Goal: Browse casually: Explore the website without a specific task or goal

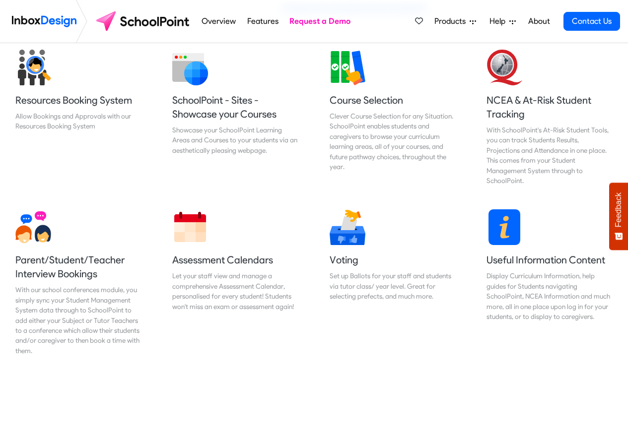
scroll to position [417, 0]
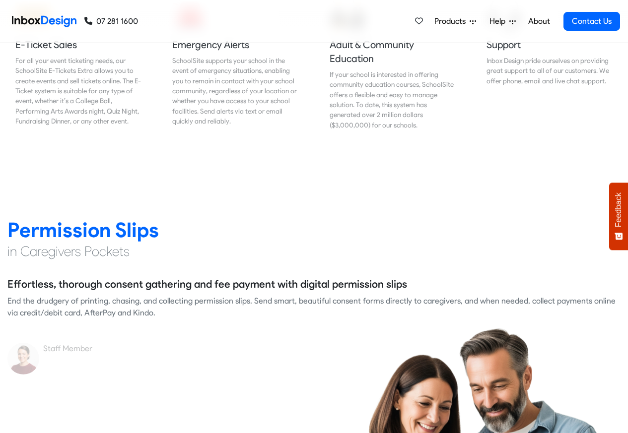
scroll to position [1251, 0]
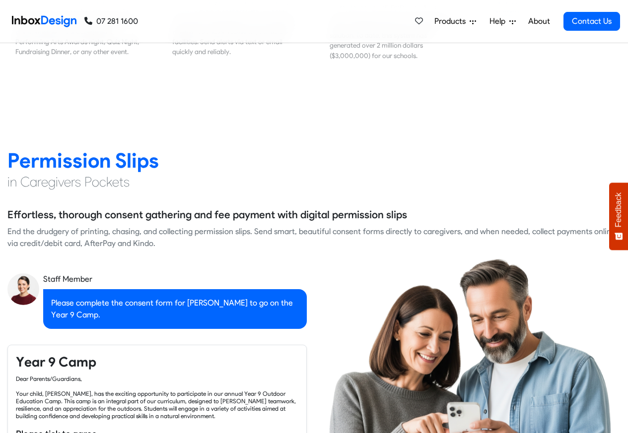
checkbox input "true"
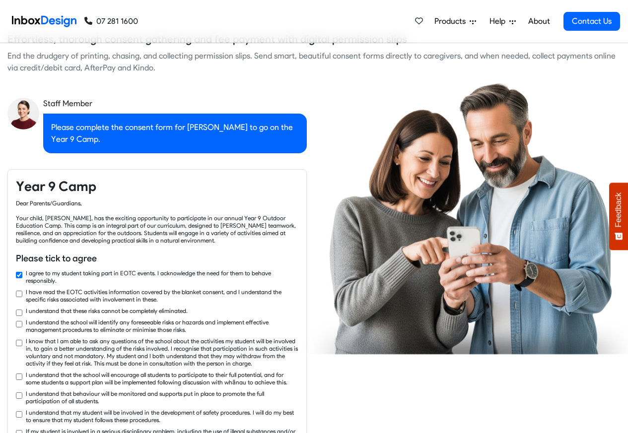
checkbox input "true"
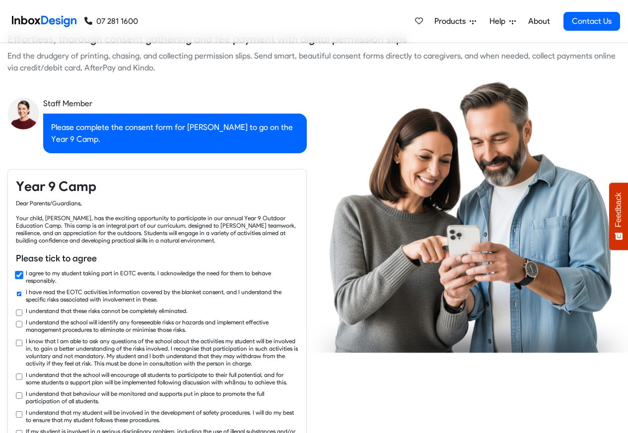
checkbox input "true"
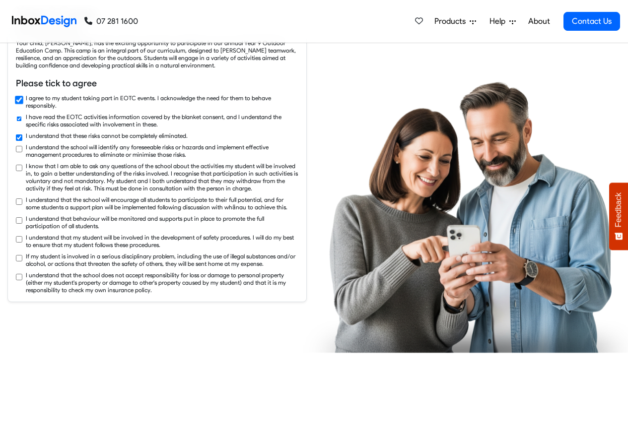
checkbox input "true"
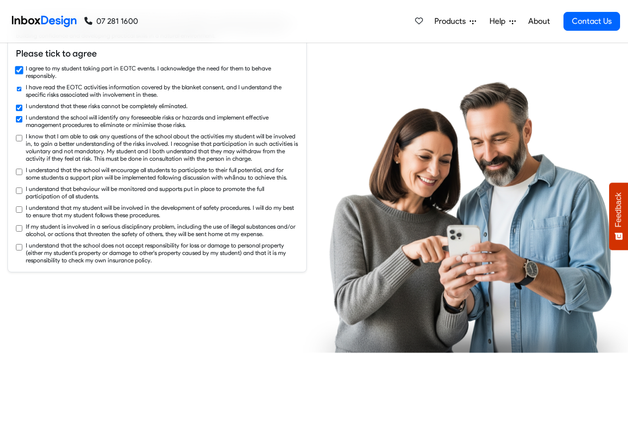
checkbox input "true"
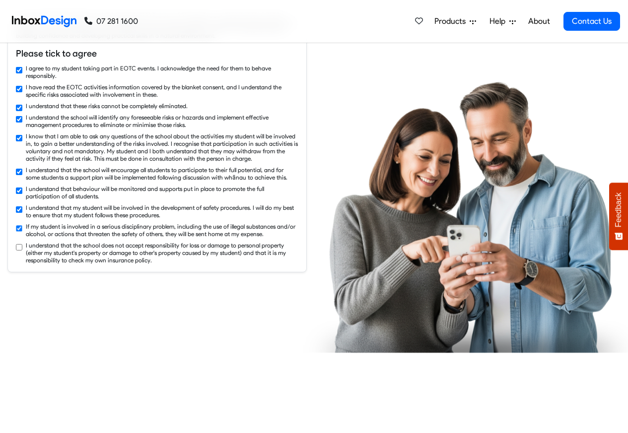
checkbox input "true"
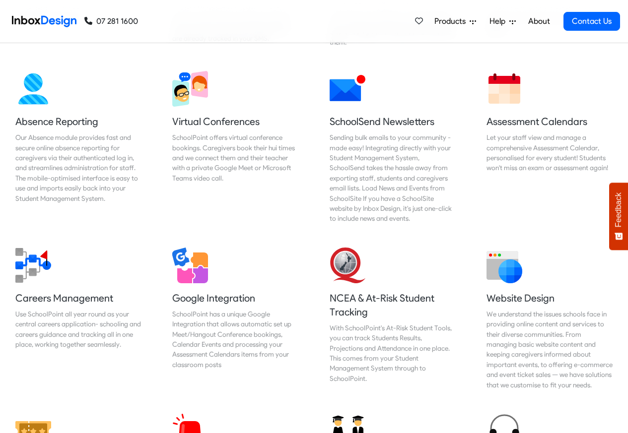
scroll to position [893, 0]
